Goal: Information Seeking & Learning: Learn about a topic

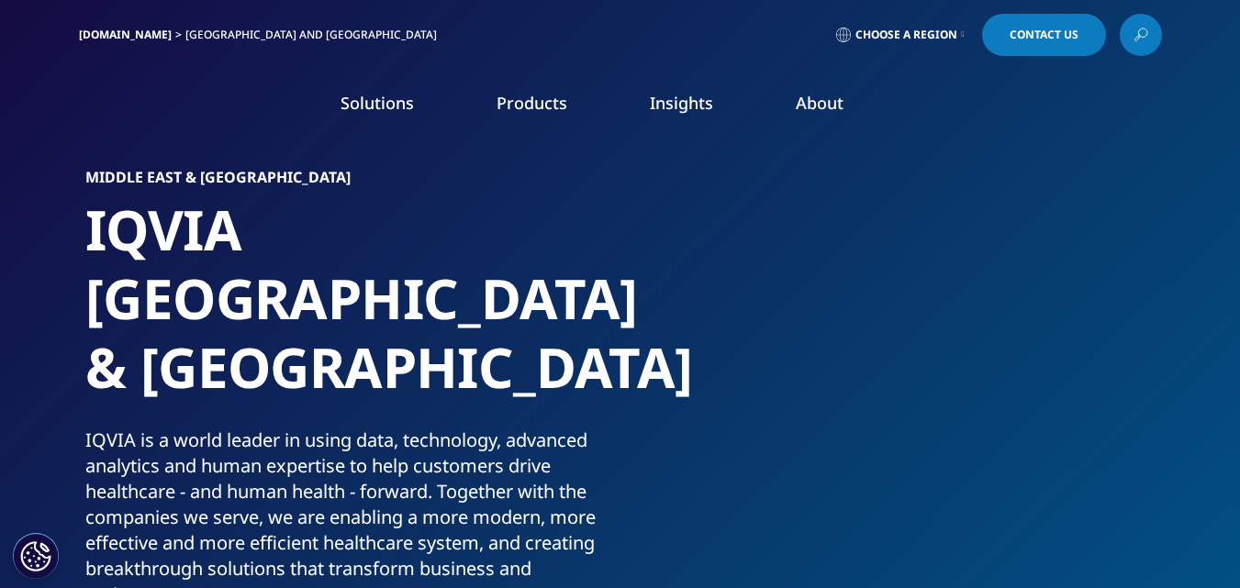
click at [674, 96] on link "Insights" at bounding box center [681, 103] width 63 height 22
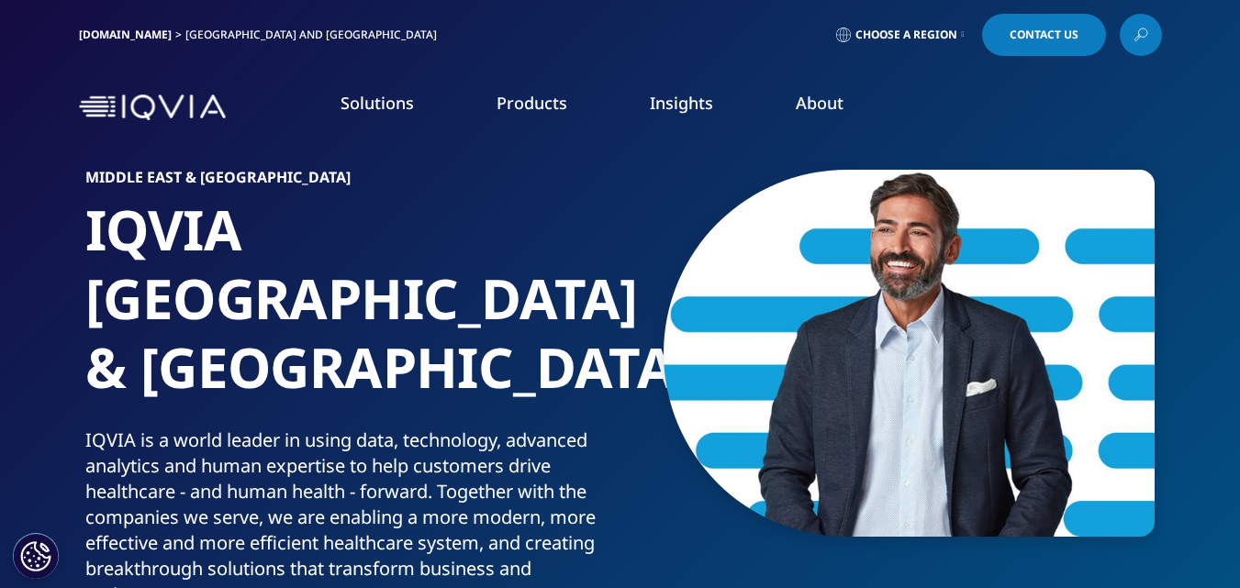
click at [674, 96] on link "Insights" at bounding box center [681, 103] width 63 height 22
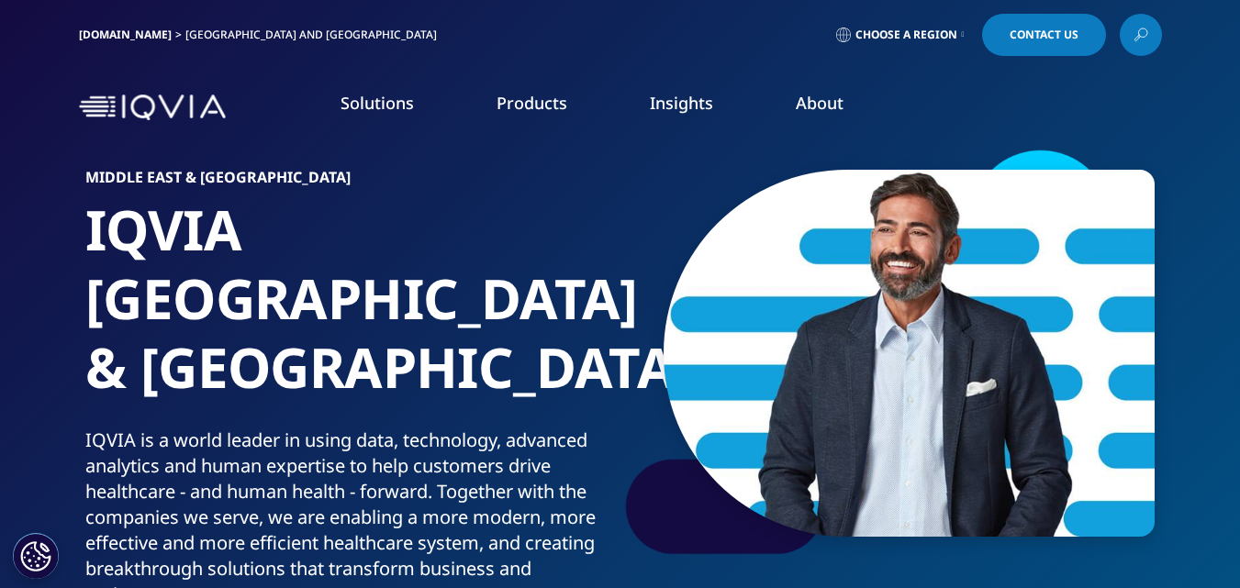
click at [640, 585] on link "LEARN MORE" at bounding box center [711, 585] width 289 height 16
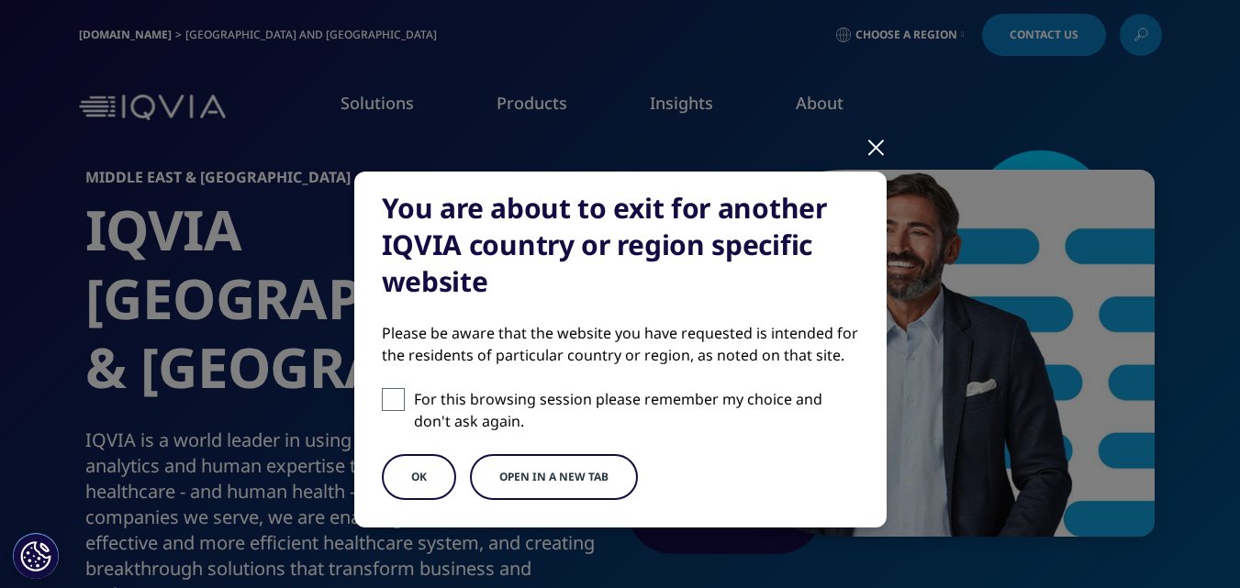
click at [409, 465] on button "OK" at bounding box center [419, 477] width 74 height 46
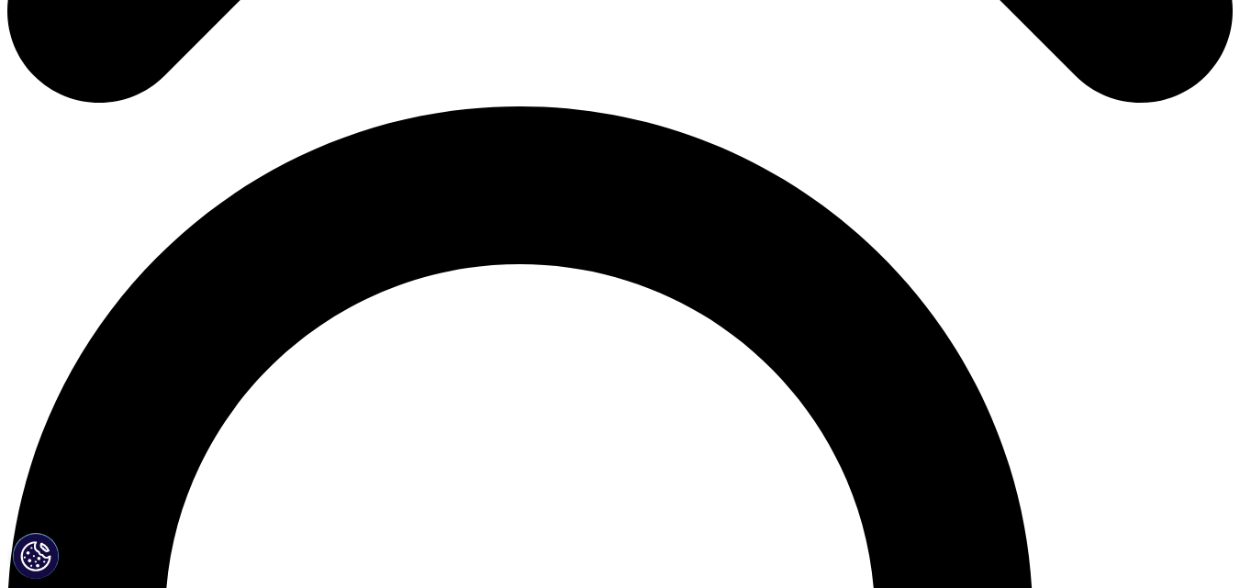
scroll to position [1175, 0]
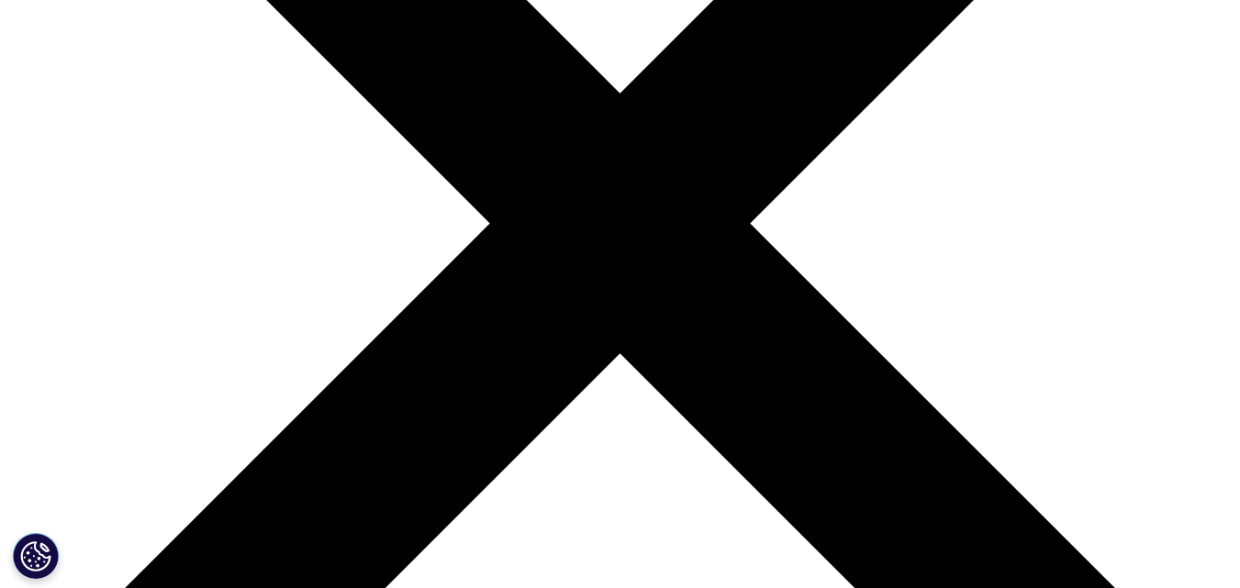
scroll to position [440, 0]
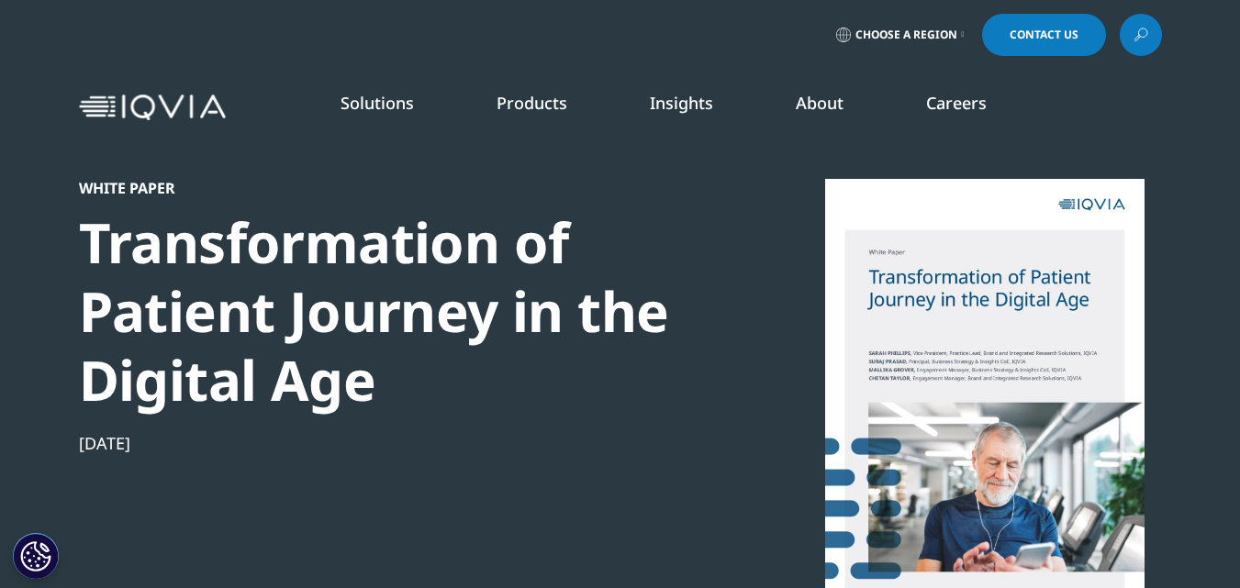
click at [921, 412] on div "NEWS & RESOURCES News Events & Webinars Industry Analyst Reports COVID-19 Resou…" at bounding box center [785, 402] width 303 height 505
click at [988, 295] on div at bounding box center [984, 385] width 354 height 413
click at [196, 113] on img at bounding box center [152, 108] width 147 height 27
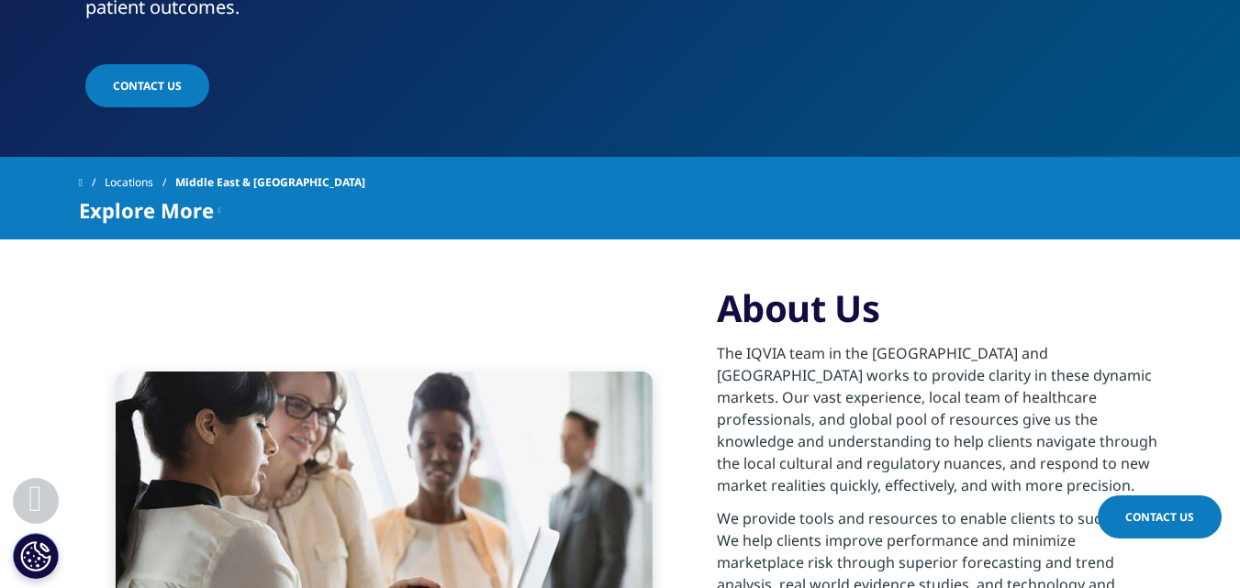
scroll to position [73, 0]
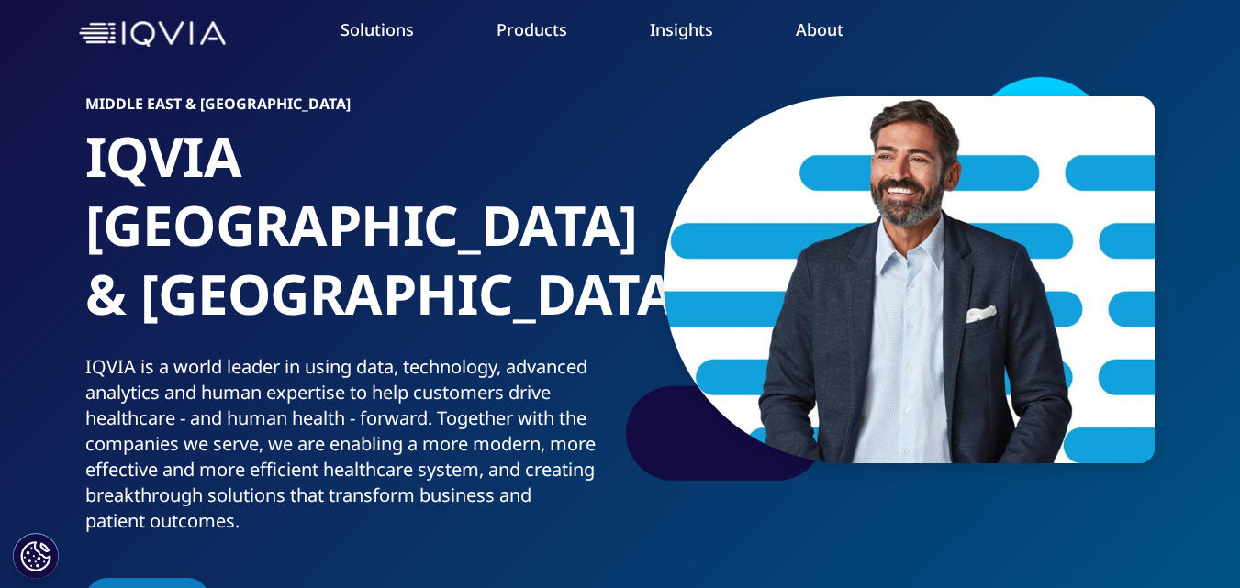
click at [132, 488] on link "Supply Chain Solution" at bounding box center [115, 486] width 139 height 18
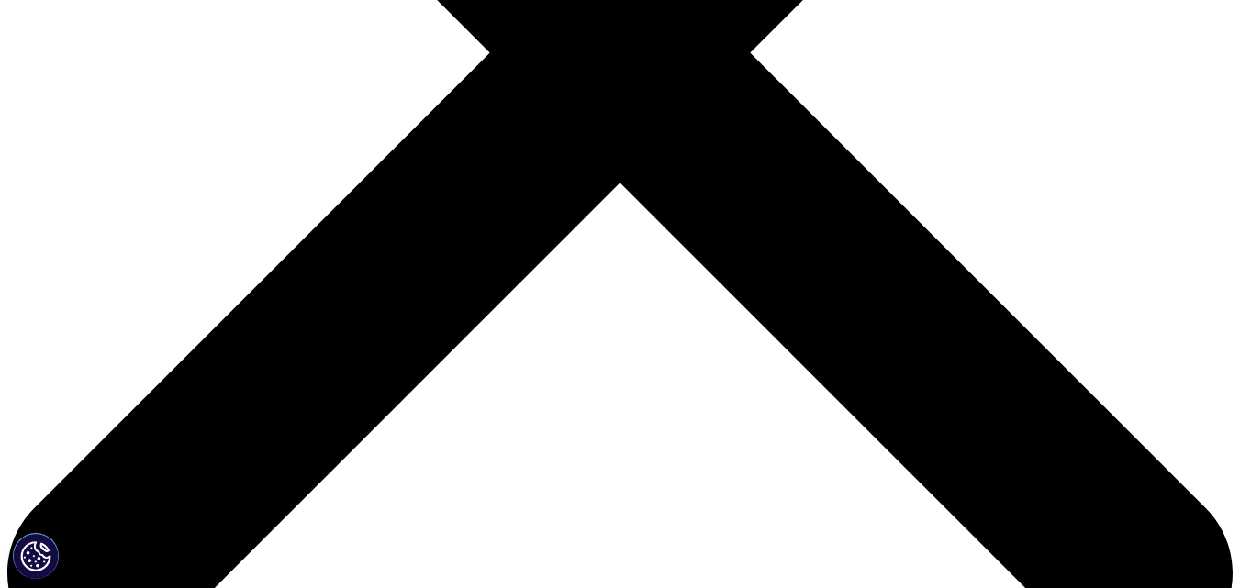
scroll to position [587, 0]
